Goal: Task Accomplishment & Management: Use online tool/utility

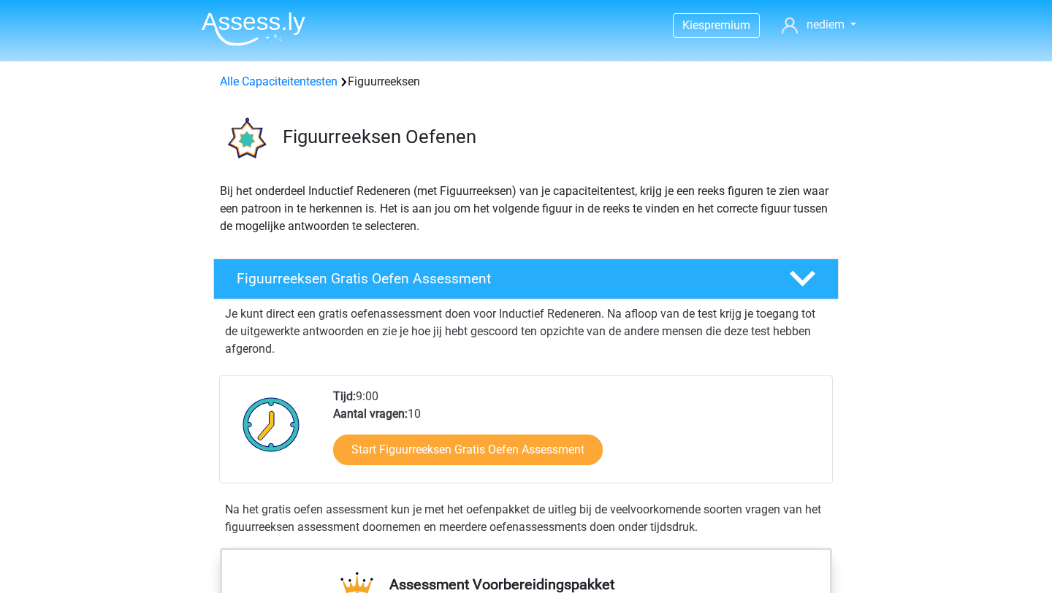
scroll to position [116, 0]
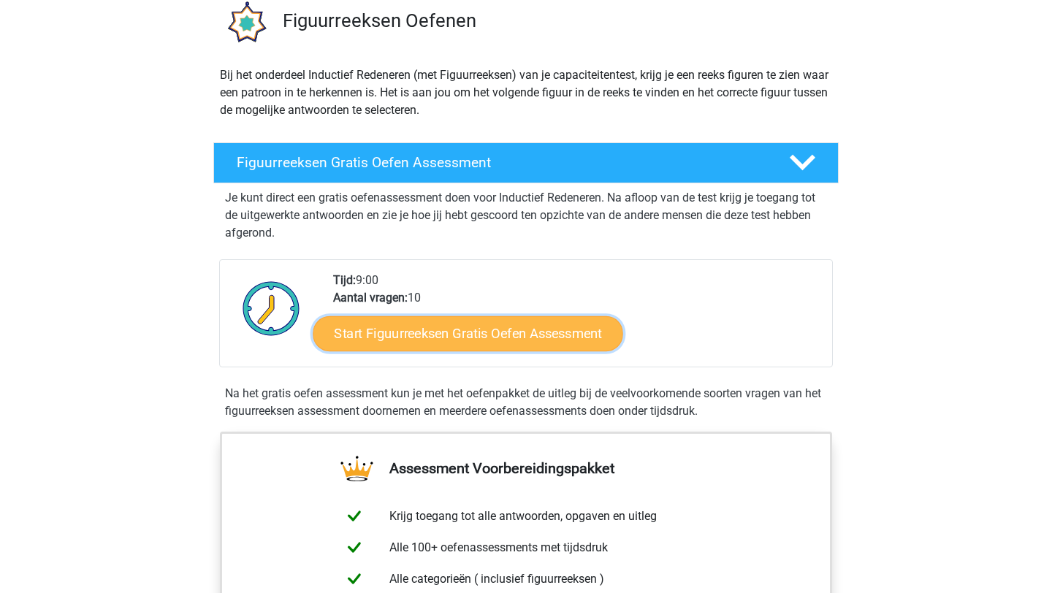
click at [415, 338] on link "Start Figuurreeksen Gratis Oefen Assessment" at bounding box center [468, 333] width 310 height 35
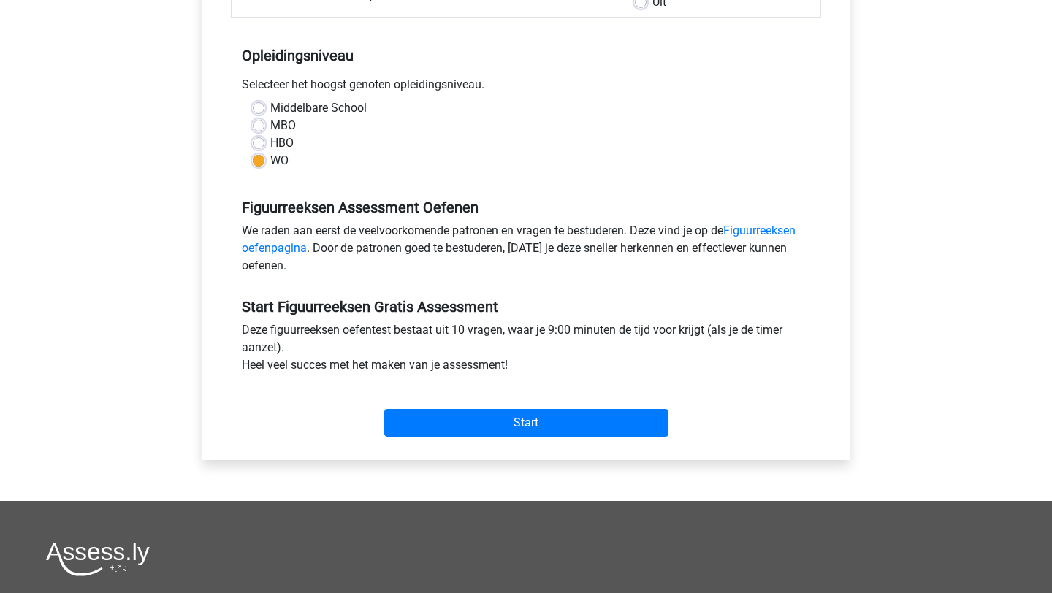
scroll to position [270, 0]
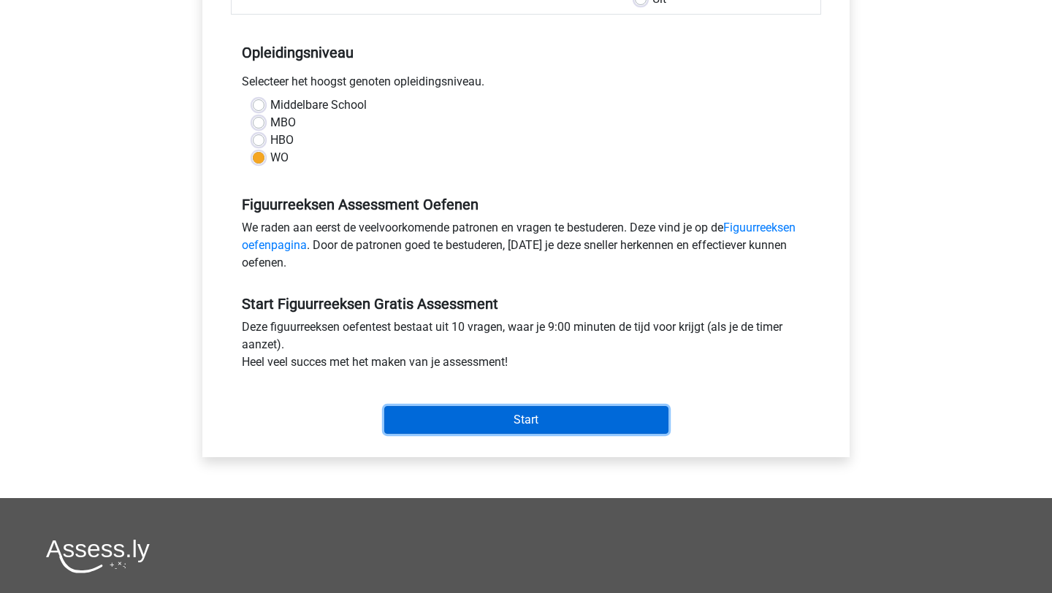
click at [454, 409] on input "Start" at bounding box center [526, 420] width 284 height 28
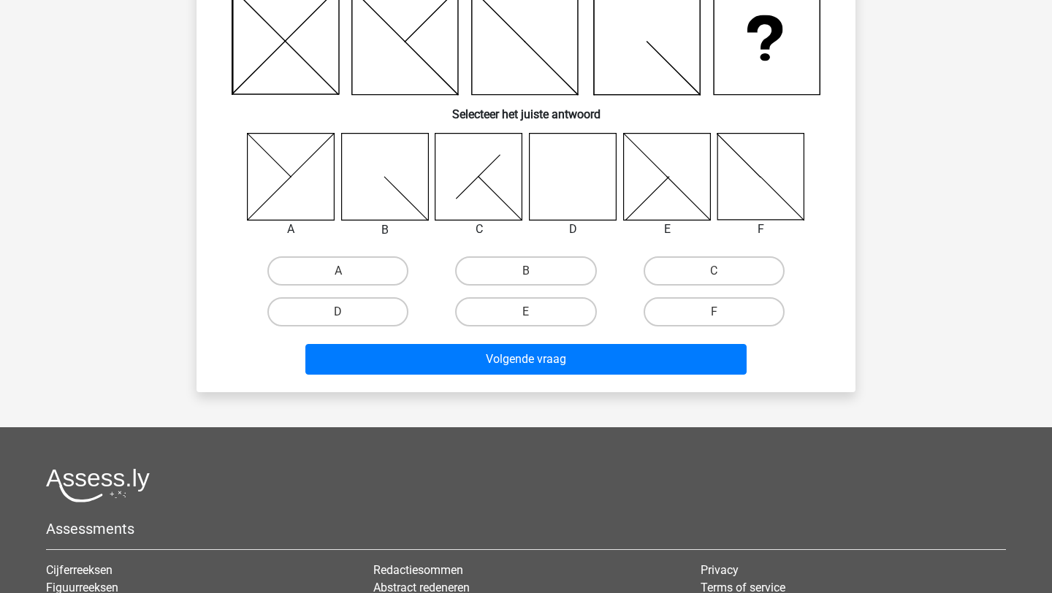
scroll to position [184, 0]
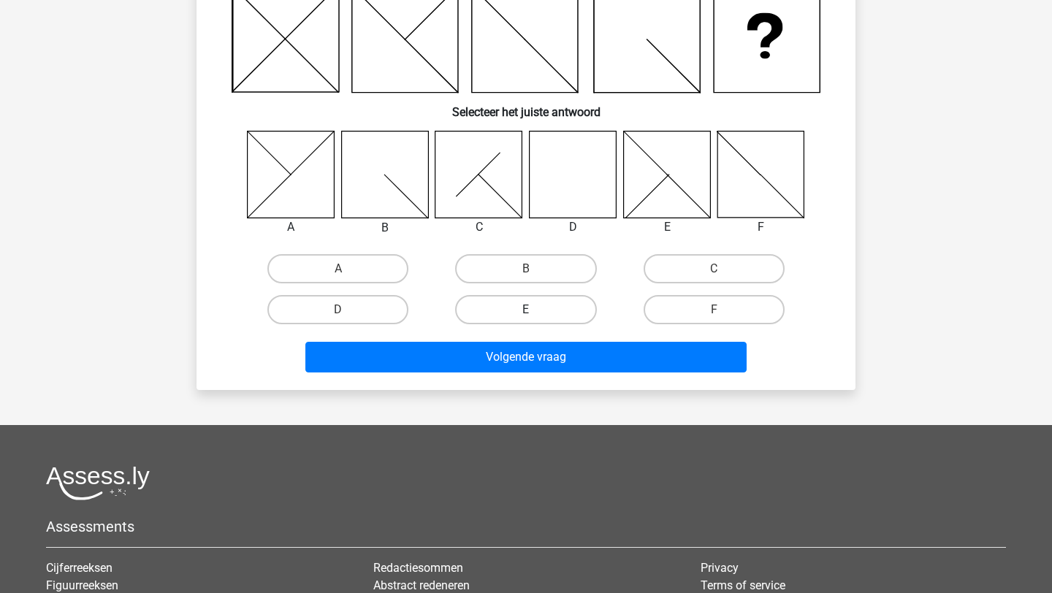
click at [540, 301] on label "E" at bounding box center [525, 309] width 141 height 29
click at [536, 310] on input "E" at bounding box center [530, 314] width 9 height 9
radio input "true"
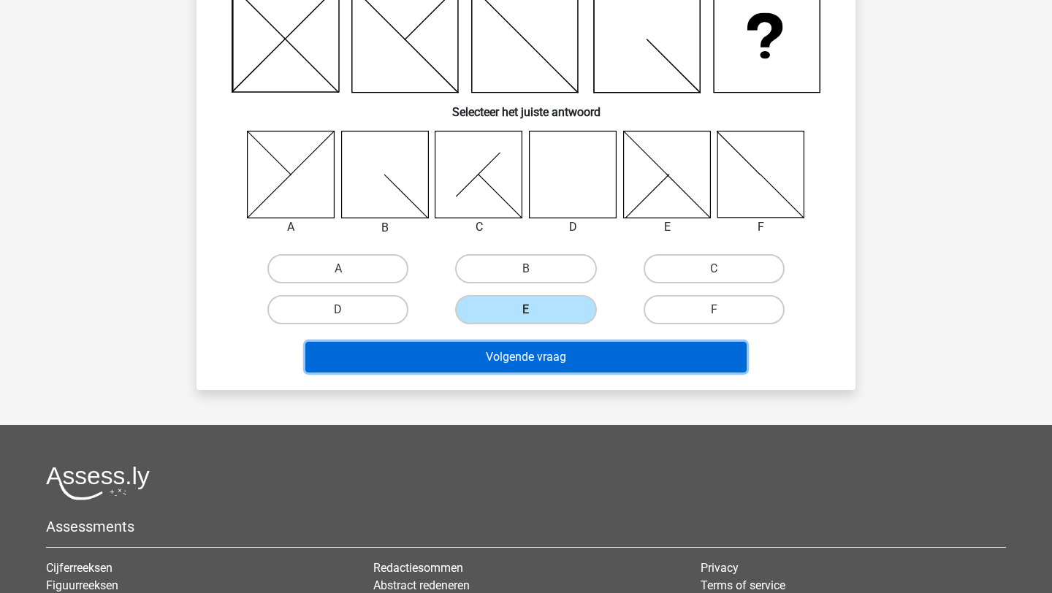
click at [539, 364] on button "Volgende vraag" at bounding box center [526, 357] width 442 height 31
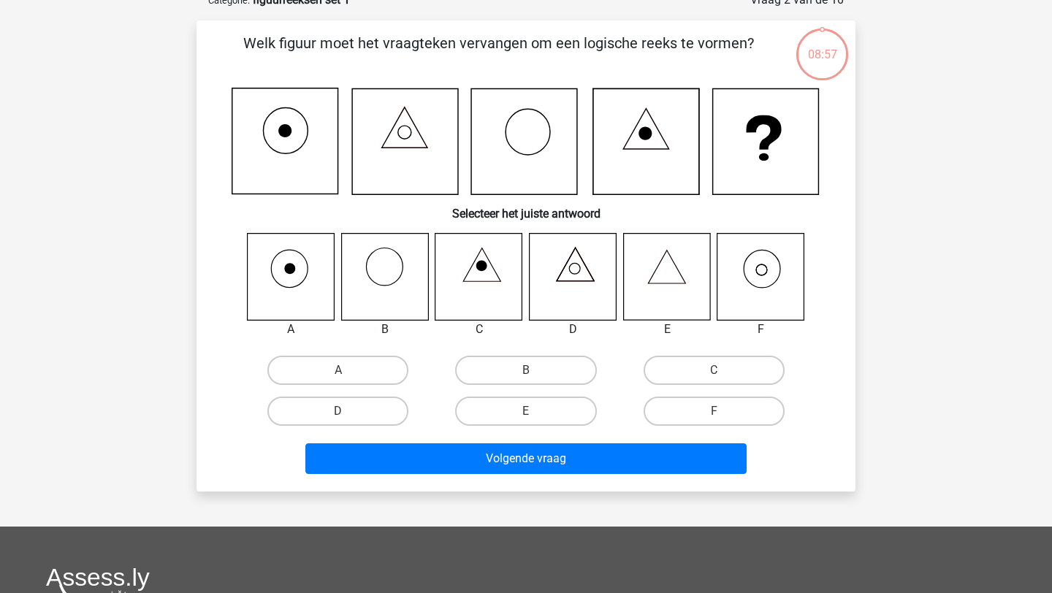
scroll to position [73, 0]
